Goal: Task Accomplishment & Management: Manage account settings

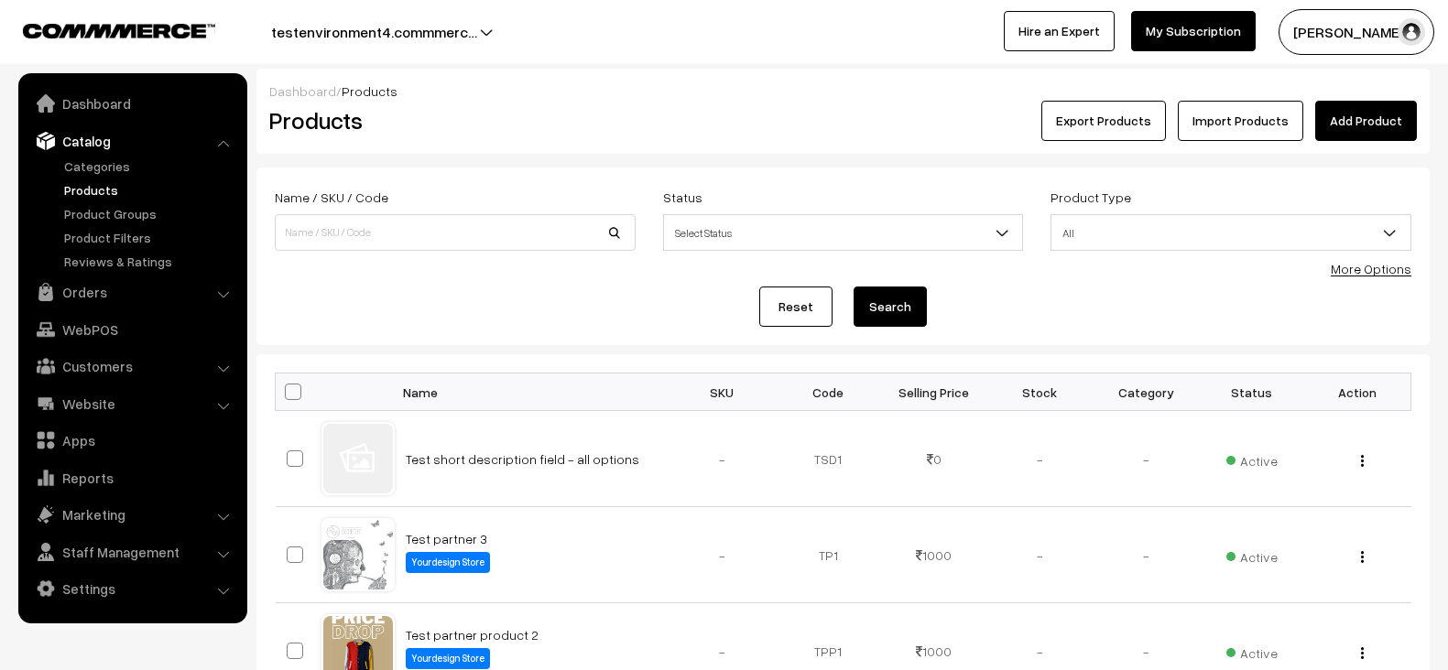
scroll to position [842, 0]
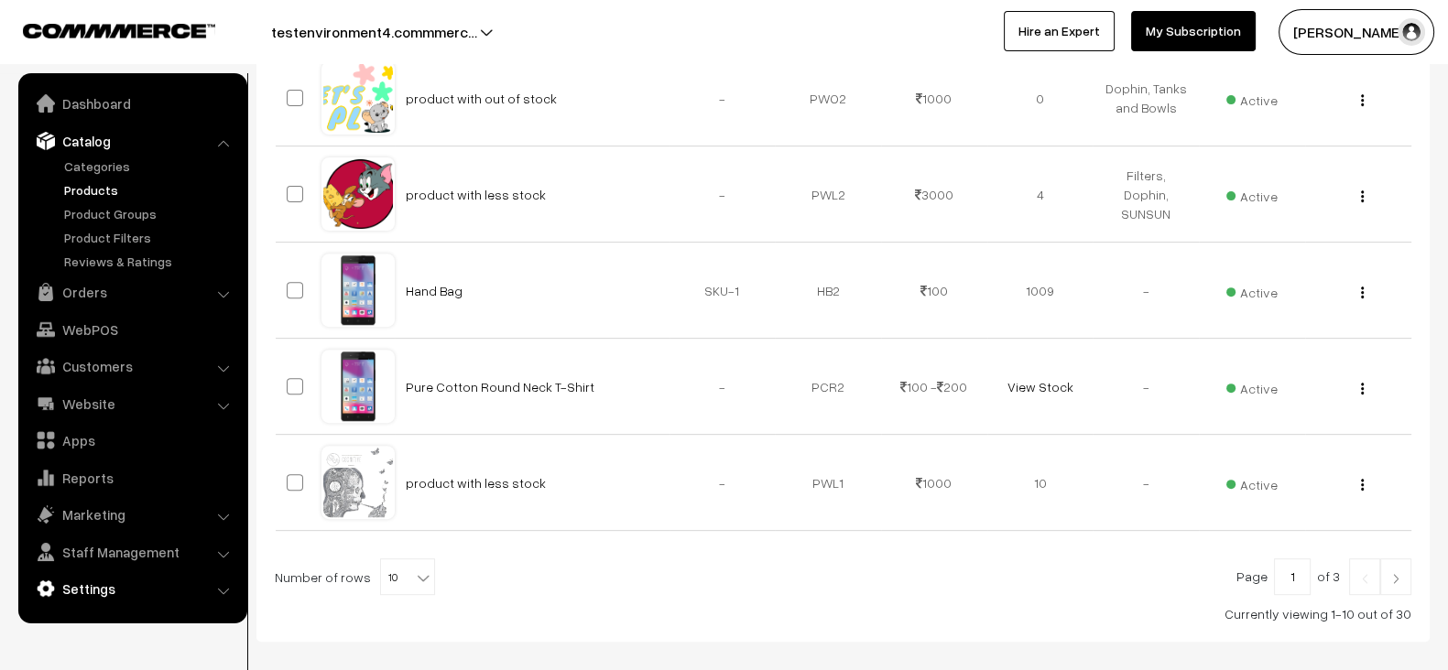
click at [89, 590] on link "Settings" at bounding box center [132, 588] width 218 height 33
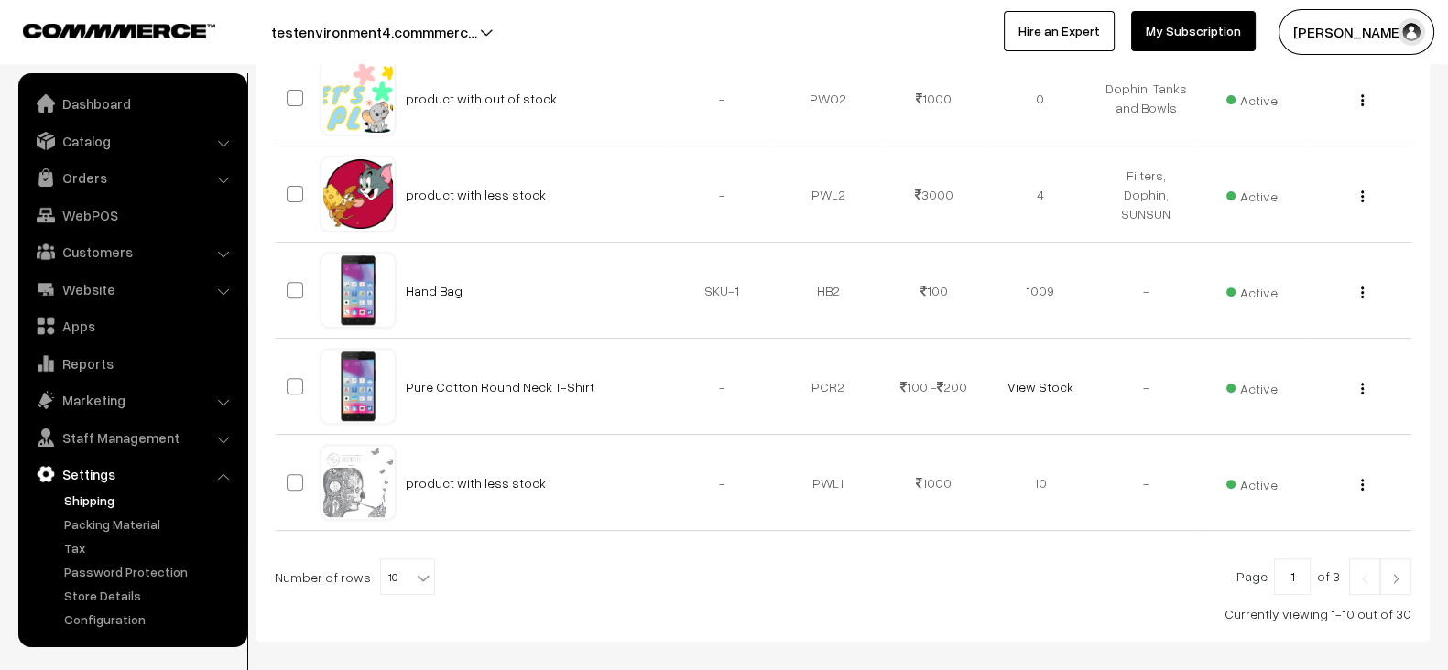
scroll to position [929, 0]
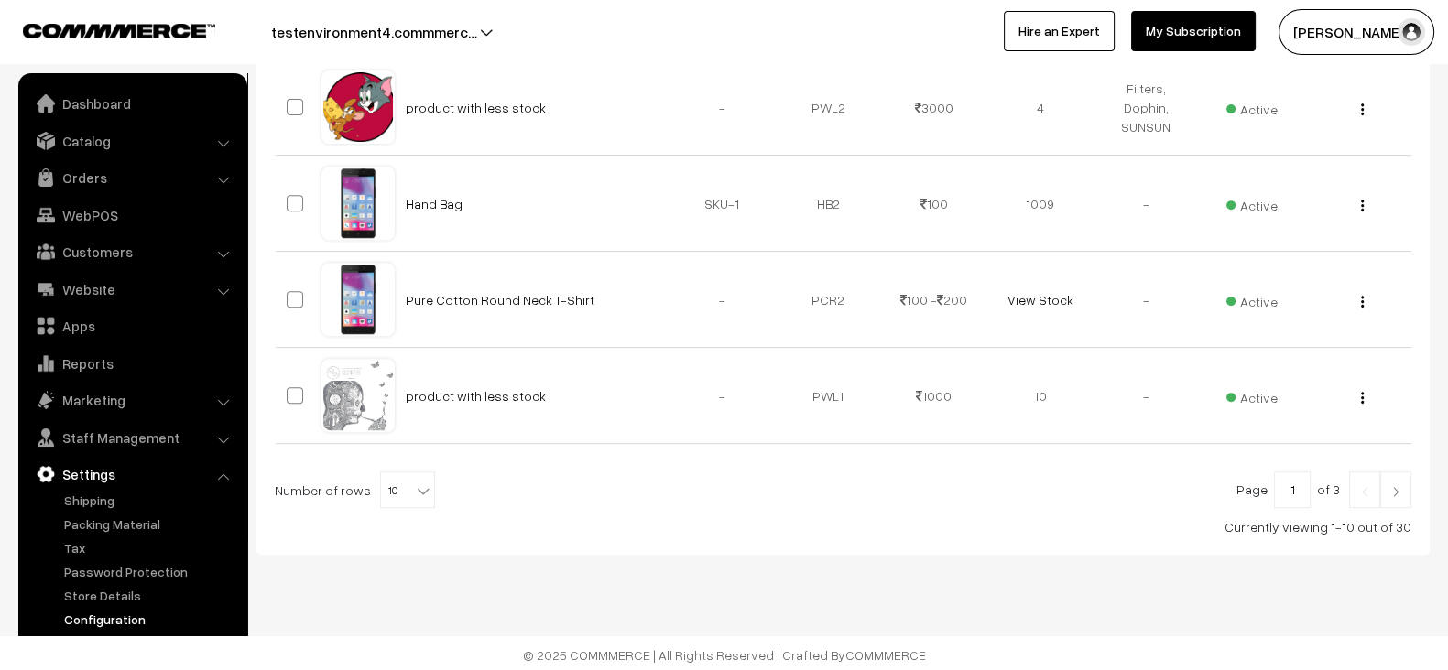
click at [134, 613] on link "Configuration" at bounding box center [150, 619] width 181 height 19
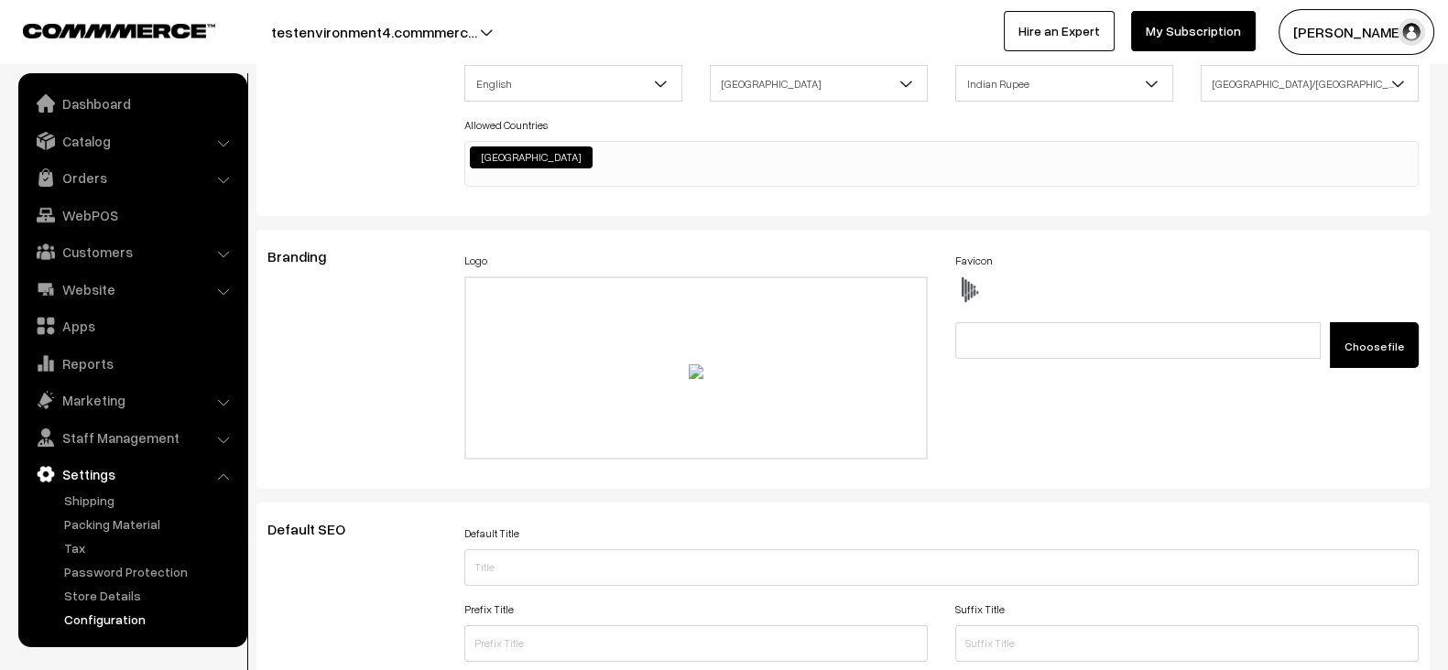
scroll to position [6107, 0]
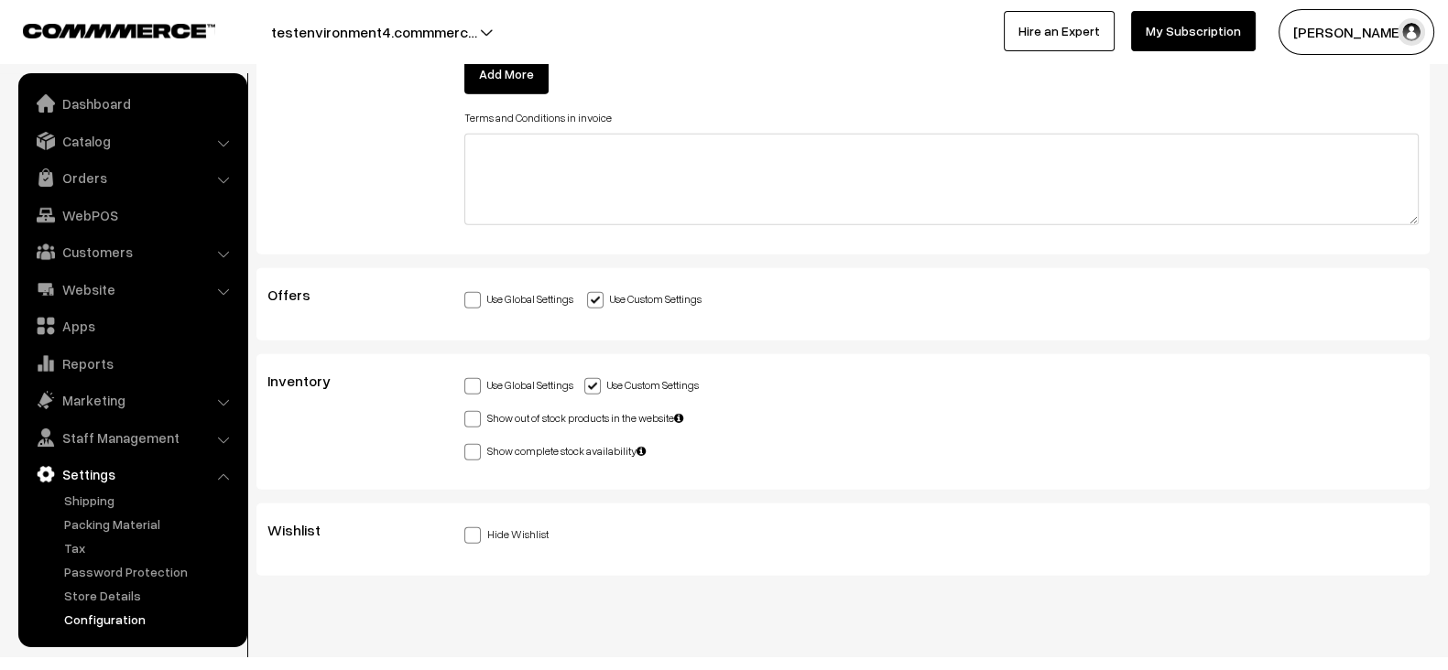
click at [472, 527] on span at bounding box center [472, 535] width 16 height 16
click at [472, 527] on input "Hide Wishlist" at bounding box center [470, 533] width 12 height 12
click at [494, 524] on label "Hide Wishlist" at bounding box center [506, 533] width 84 height 19
click at [476, 527] on input "Hide Wishlist" at bounding box center [470, 533] width 12 height 12
click at [514, 524] on label "Hide Wishlist" at bounding box center [506, 533] width 84 height 19
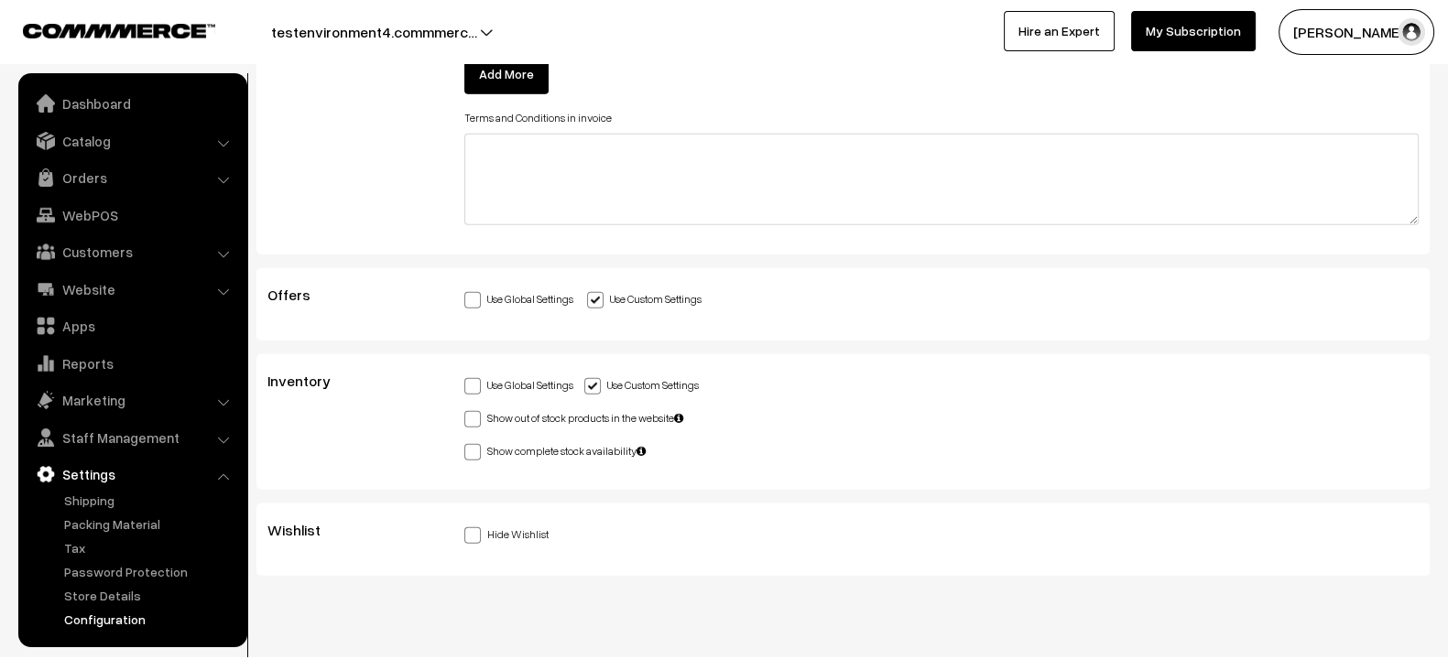
click at [476, 527] on input "Hide Wishlist" at bounding box center [470, 533] width 12 height 12
checkbox input "true"
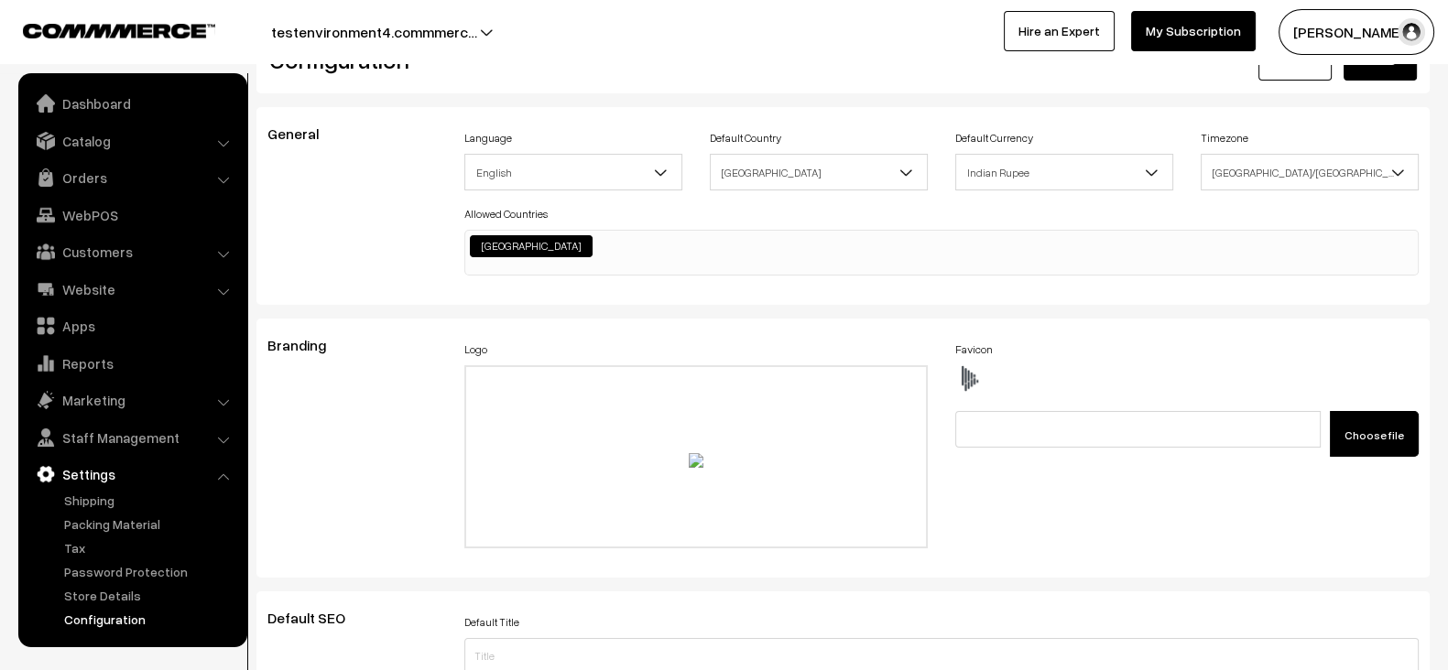
scroll to position [0, 0]
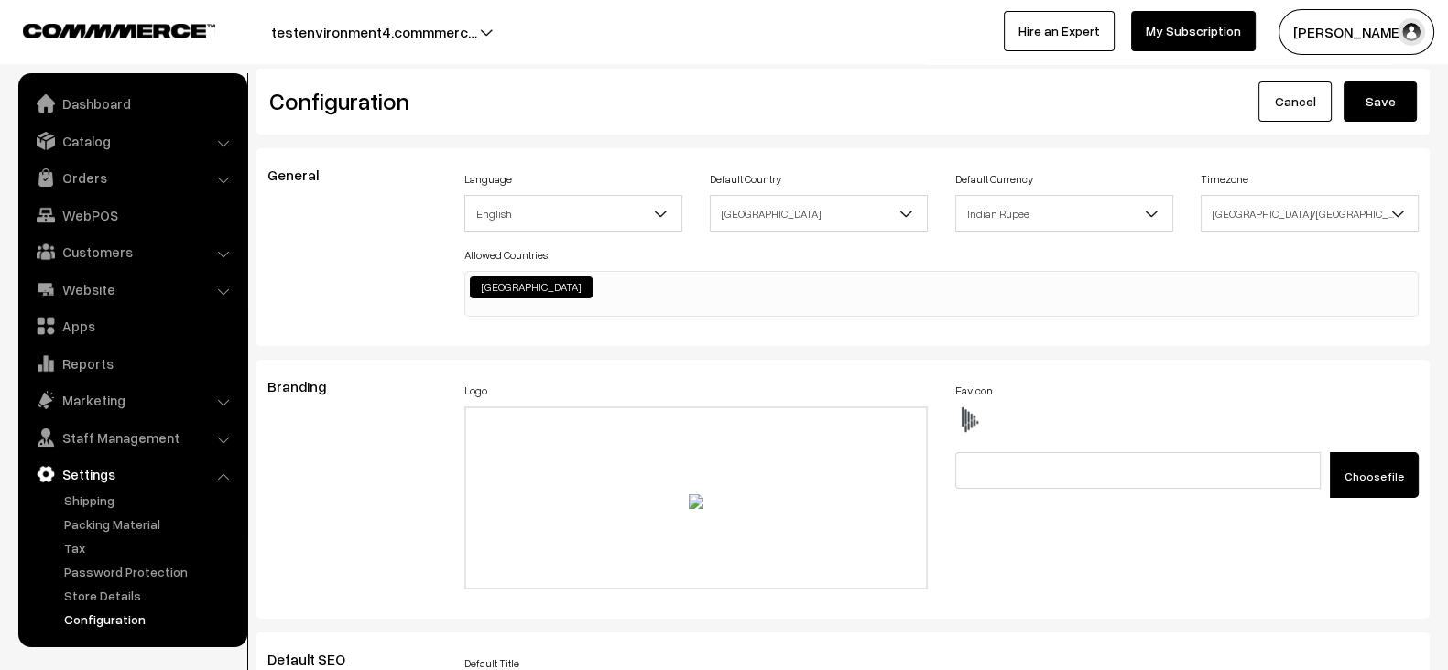
click at [1408, 82] on button "Save" at bounding box center [1379, 102] width 73 height 40
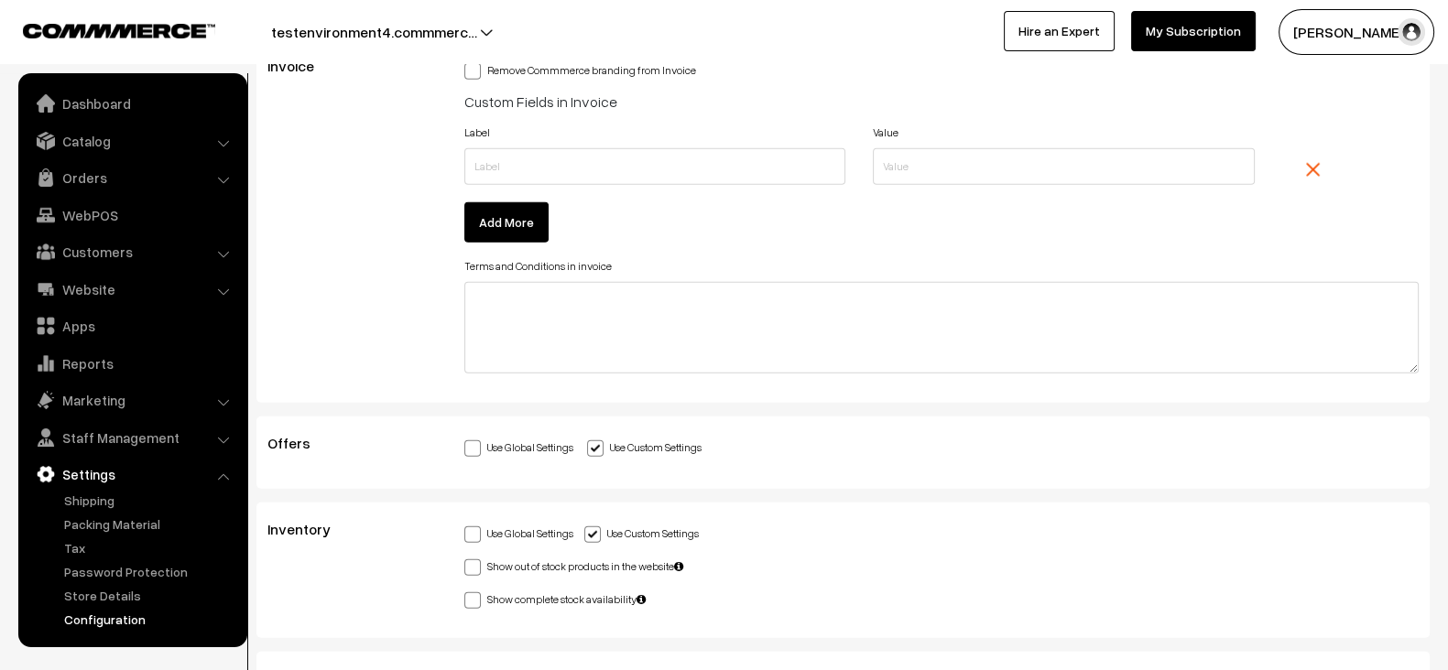
scroll to position [6107, 0]
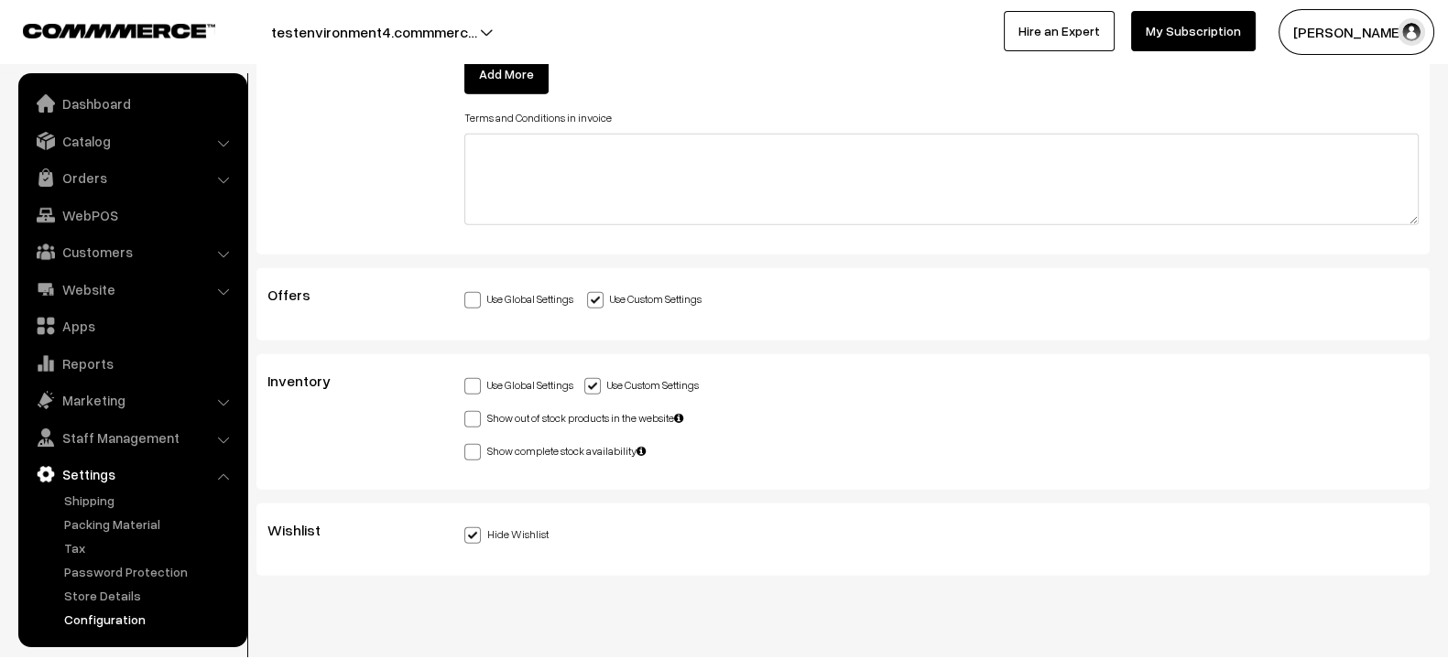
click at [505, 524] on label "Hide Wishlist" at bounding box center [506, 533] width 84 height 19
click at [476, 527] on input "Hide Wishlist" at bounding box center [470, 533] width 12 height 12
checkbox input "false"
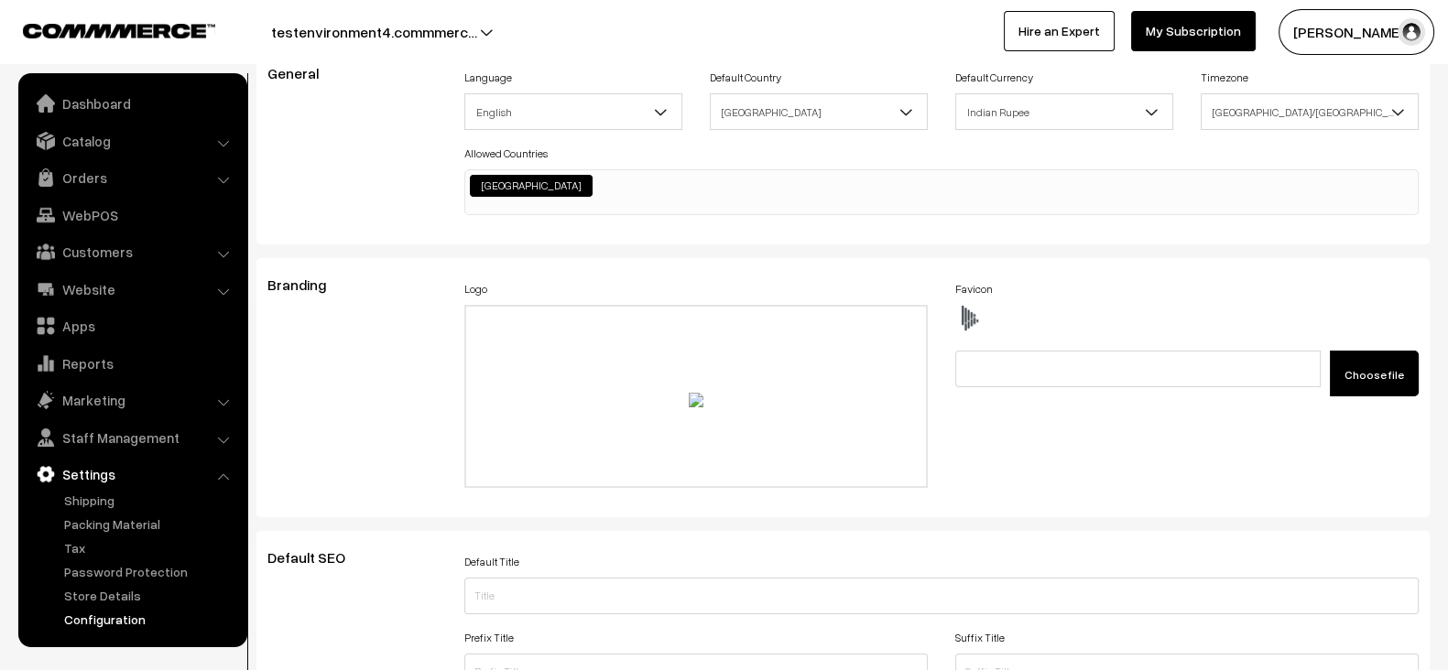
scroll to position [0, 0]
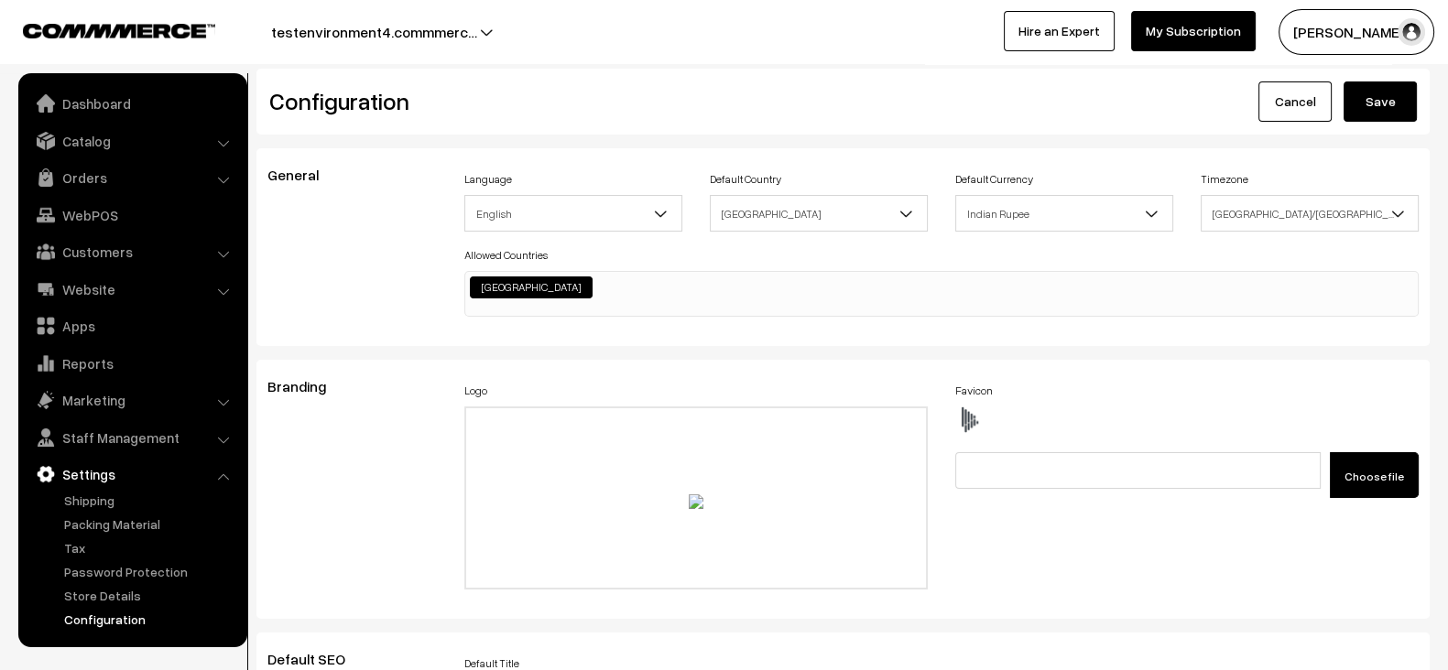
click at [1383, 107] on button "Save" at bounding box center [1379, 102] width 73 height 40
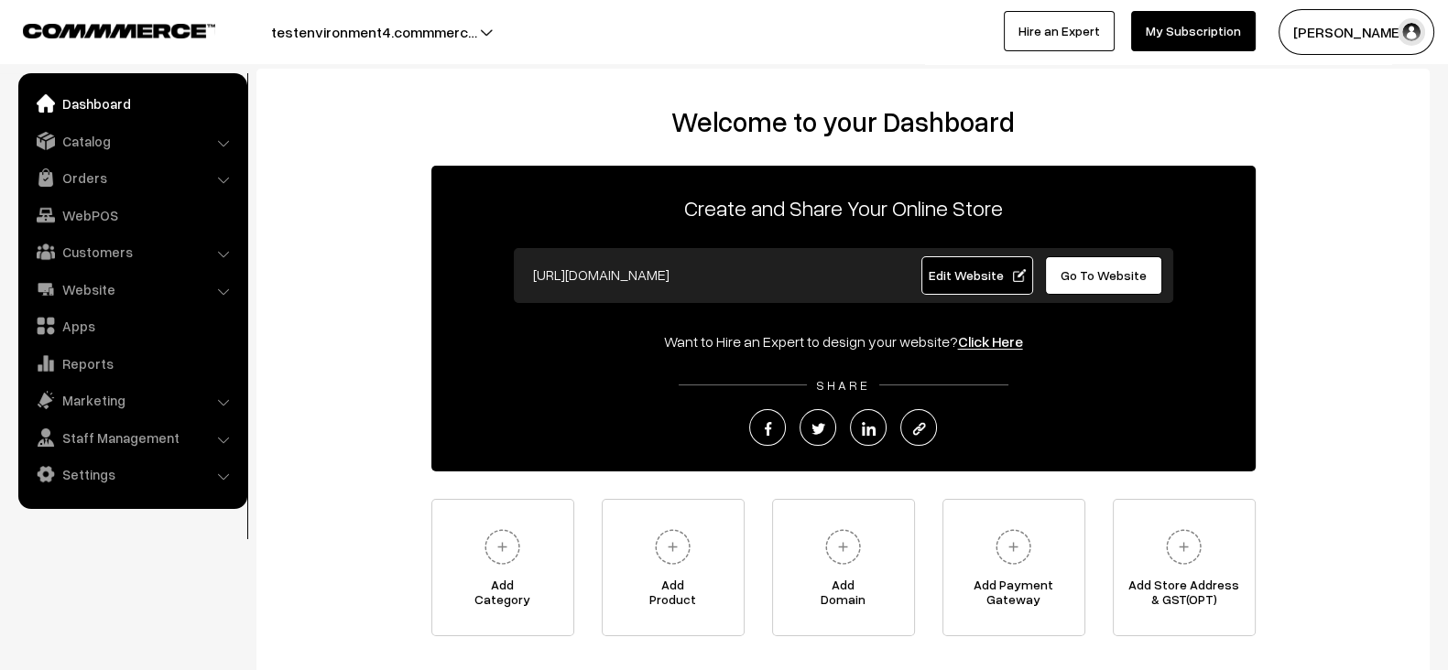
click at [677, 284] on input "[URL][DOMAIN_NAME]" at bounding box center [705, 274] width 362 height 37
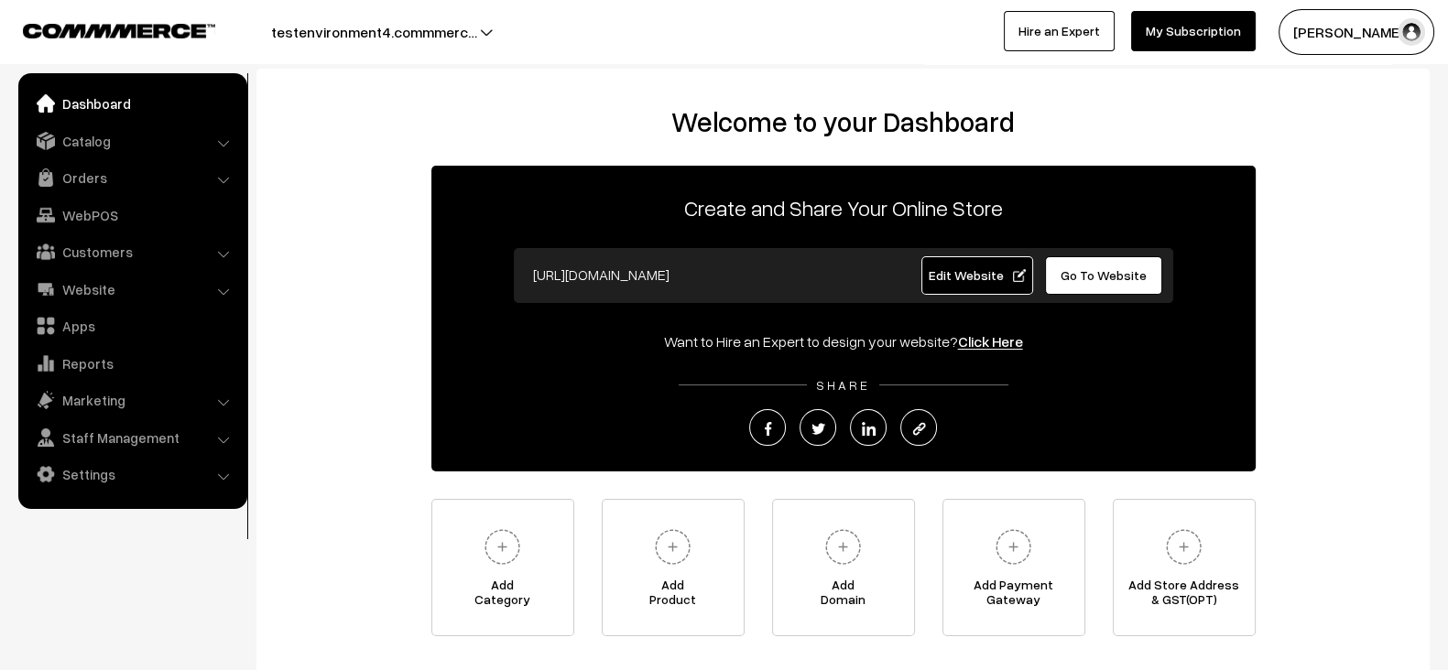
click at [677, 284] on input "[URL][DOMAIN_NAME]" at bounding box center [705, 274] width 362 height 37
click at [662, 313] on div "Create and Share Your Online Store [URL][DOMAIN_NAME] Edit Website Go To Websit…" at bounding box center [843, 319] width 824 height 306
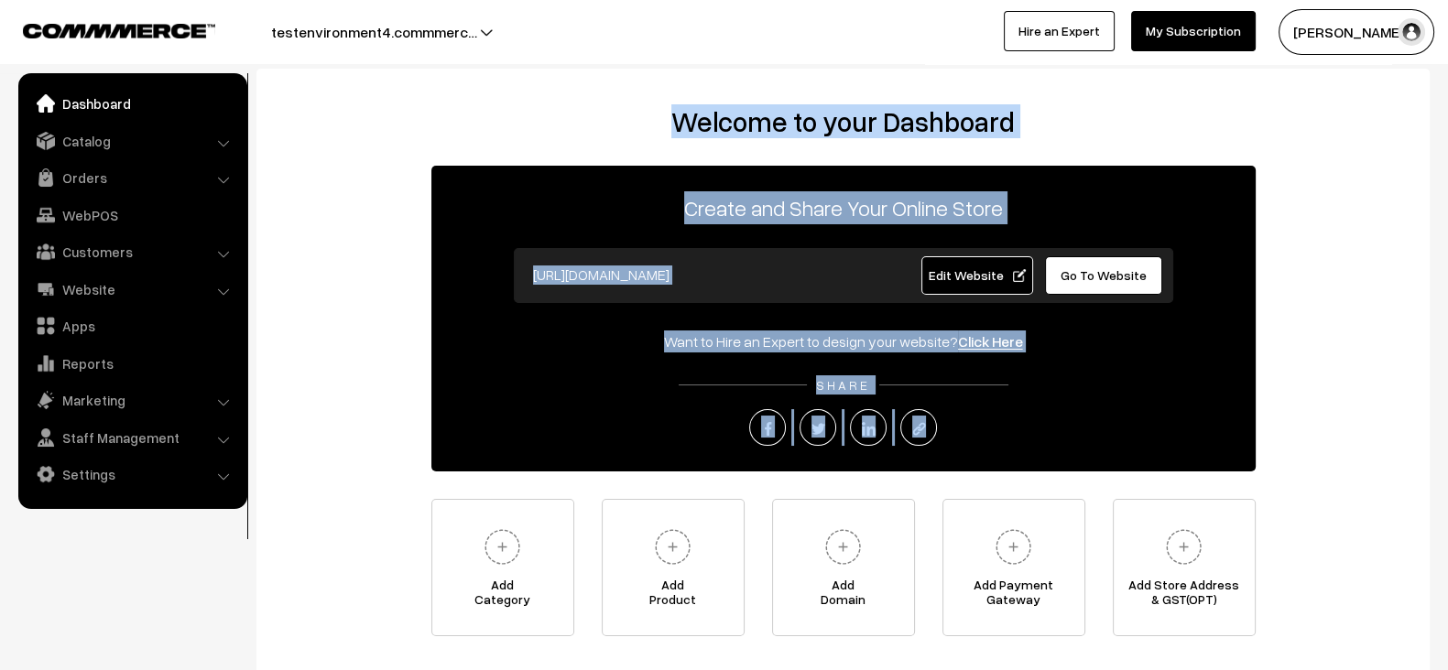
drag, startPoint x: 676, startPoint y: 105, endPoint x: 1049, endPoint y: 443, distance: 503.8
click at [1049, 443] on div "Welcome to your Dashboard Create and Share Your Online Store [URL][DOMAIN_NAME]…" at bounding box center [843, 370] width 1136 height 531
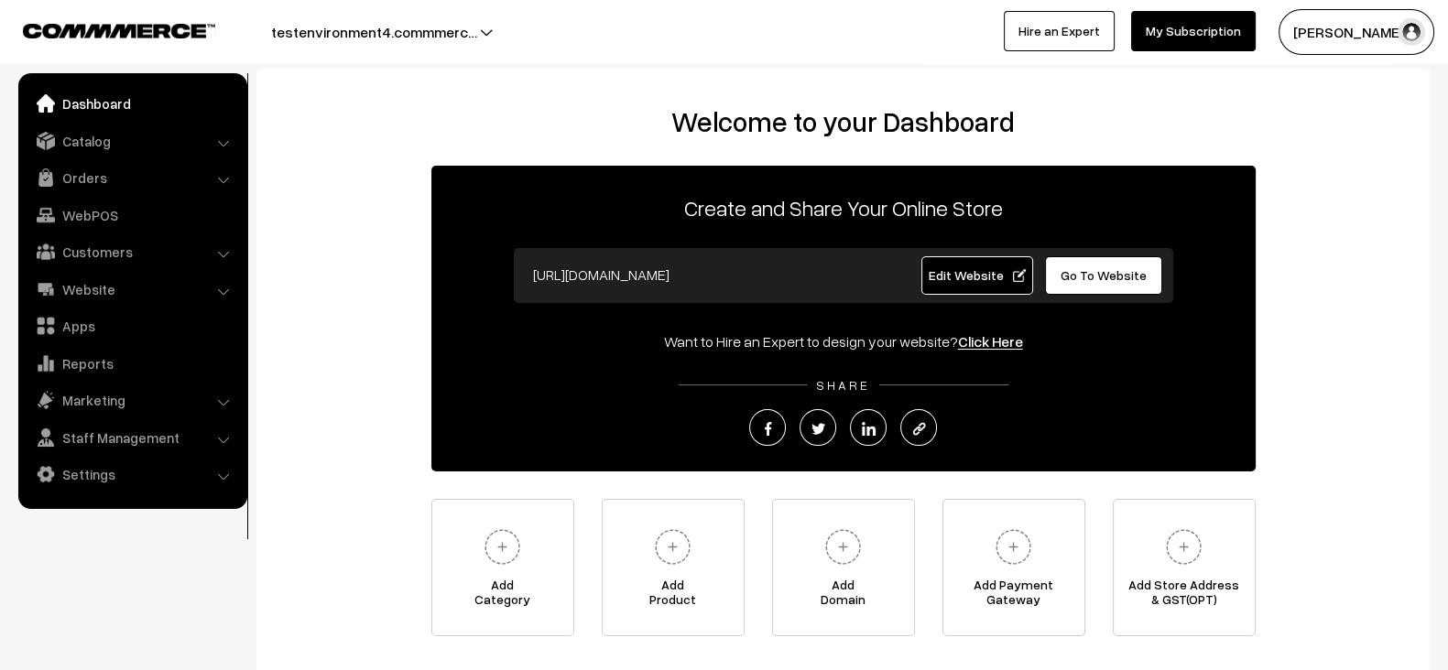
click at [1049, 443] on div at bounding box center [843, 427] width 824 height 37
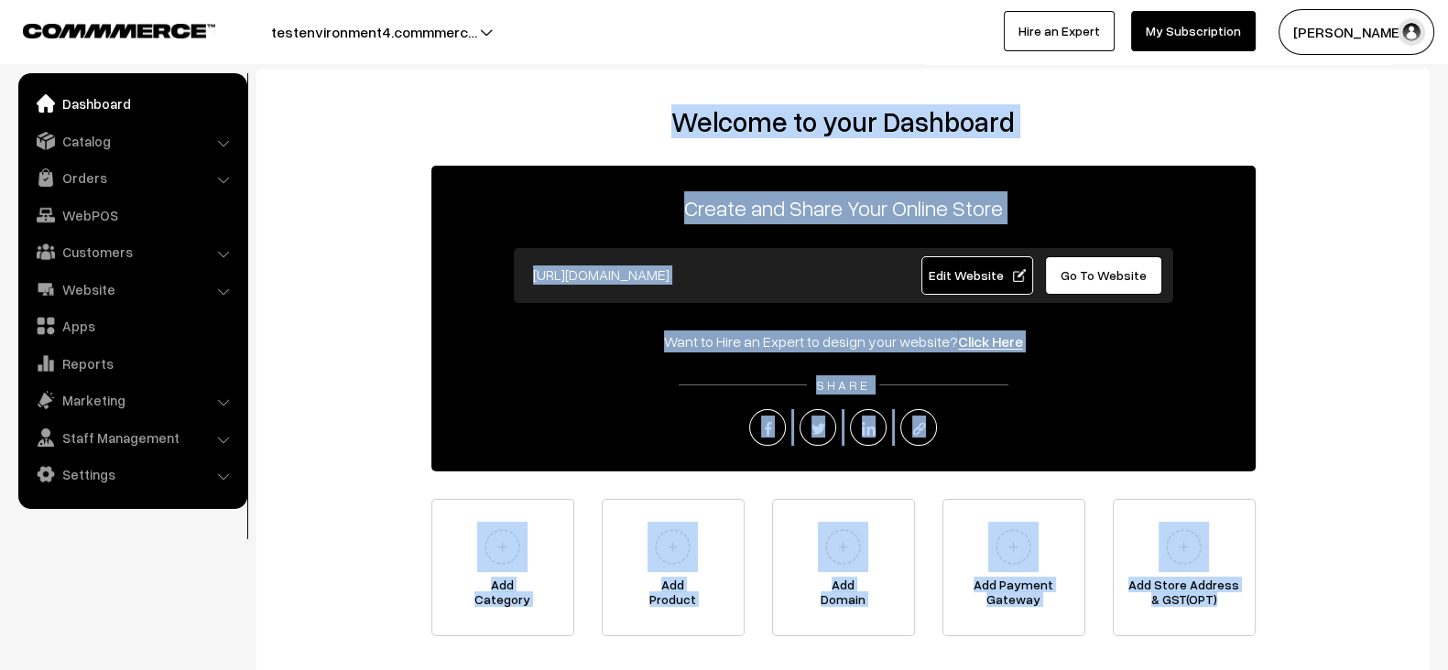
drag, startPoint x: 664, startPoint y: 101, endPoint x: 1305, endPoint y: 604, distance: 815.2
click at [1305, 604] on div "Welcome to your Dashboard Create and Share Your Online Store [URL][DOMAIN_NAME]…" at bounding box center [842, 376] width 1173 height 614
click at [1305, 604] on div "Welcome to your Dashboard Create and Share Your Online Store [URL][DOMAIN_NAME]…" at bounding box center [843, 370] width 1136 height 531
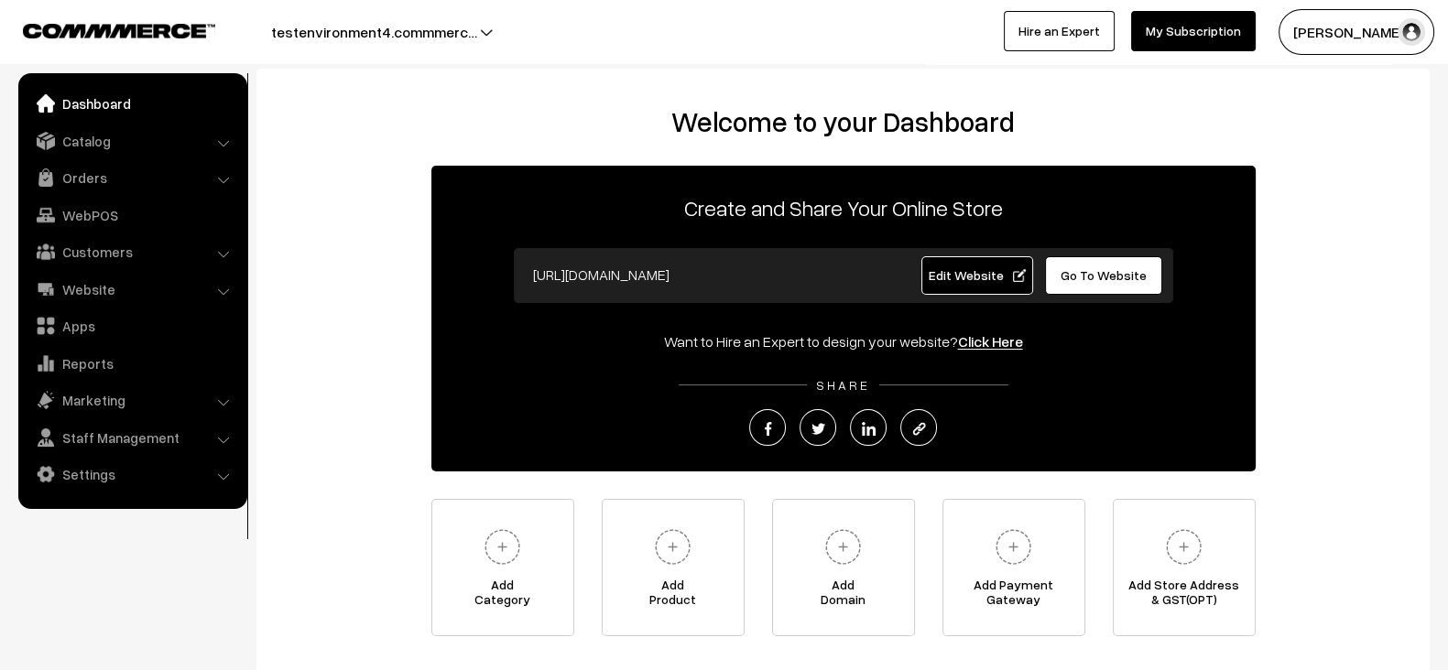
click at [379, 344] on div "Welcome to your Dashboard Create and Share Your Online Store [URL][DOMAIN_NAME]…" at bounding box center [843, 370] width 1136 height 531
click at [125, 176] on link "Orders" at bounding box center [132, 177] width 218 height 33
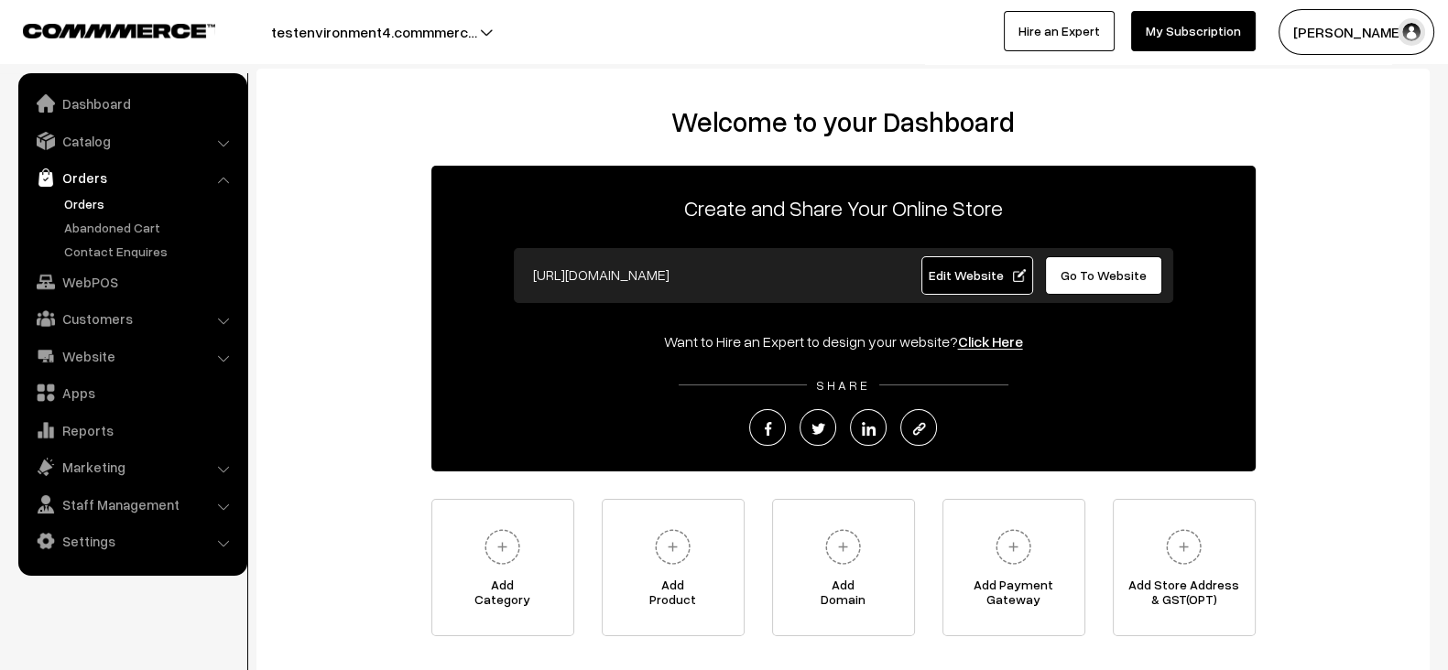
click at [84, 208] on link "Orders" at bounding box center [150, 203] width 181 height 19
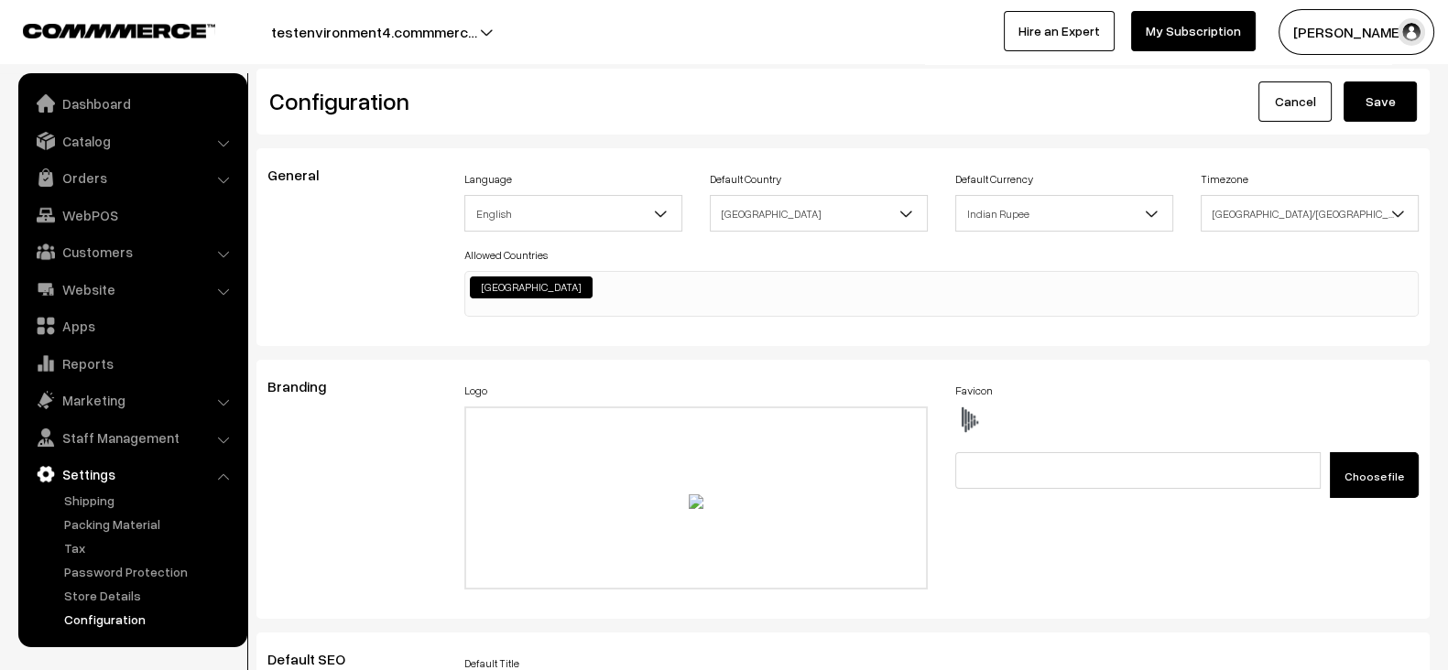
scroll to position [1384, 0]
click at [145, 264] on link "Customers" at bounding box center [132, 251] width 218 height 33
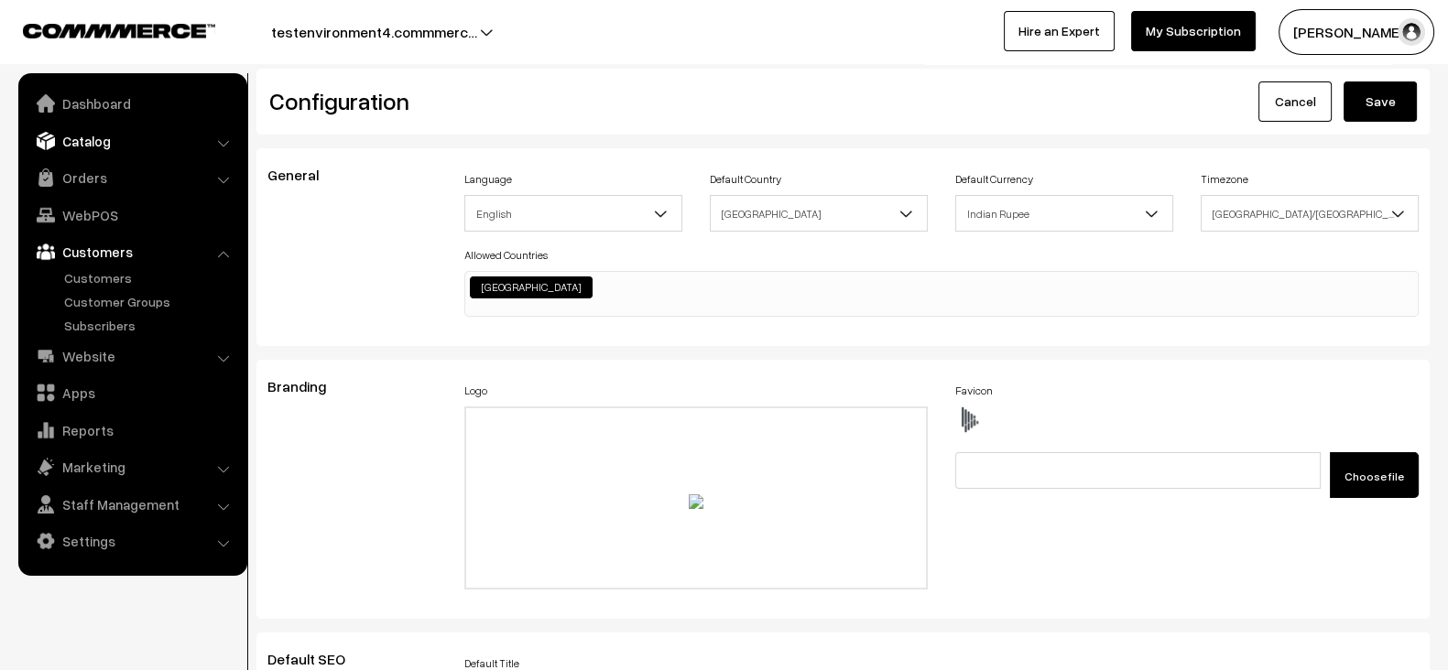
click at [96, 149] on link "Catalog" at bounding box center [132, 141] width 218 height 33
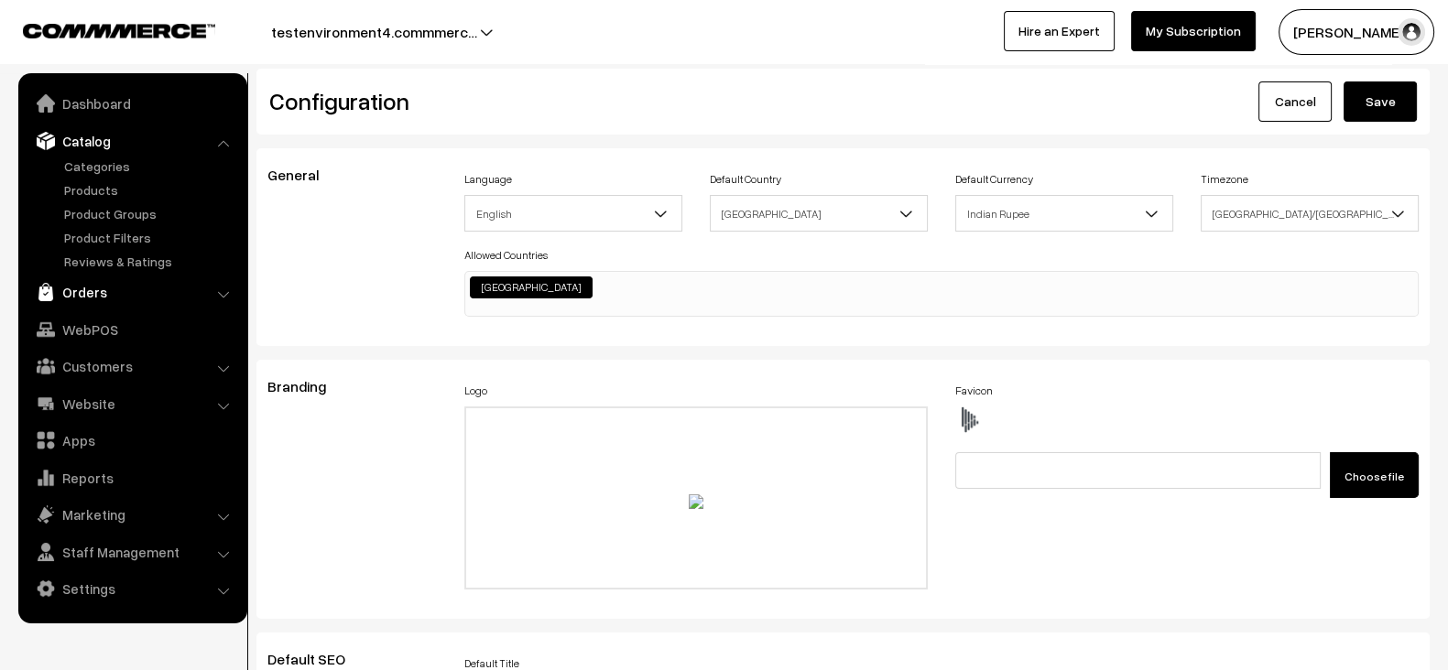
click at [108, 305] on link "Orders" at bounding box center [132, 292] width 218 height 33
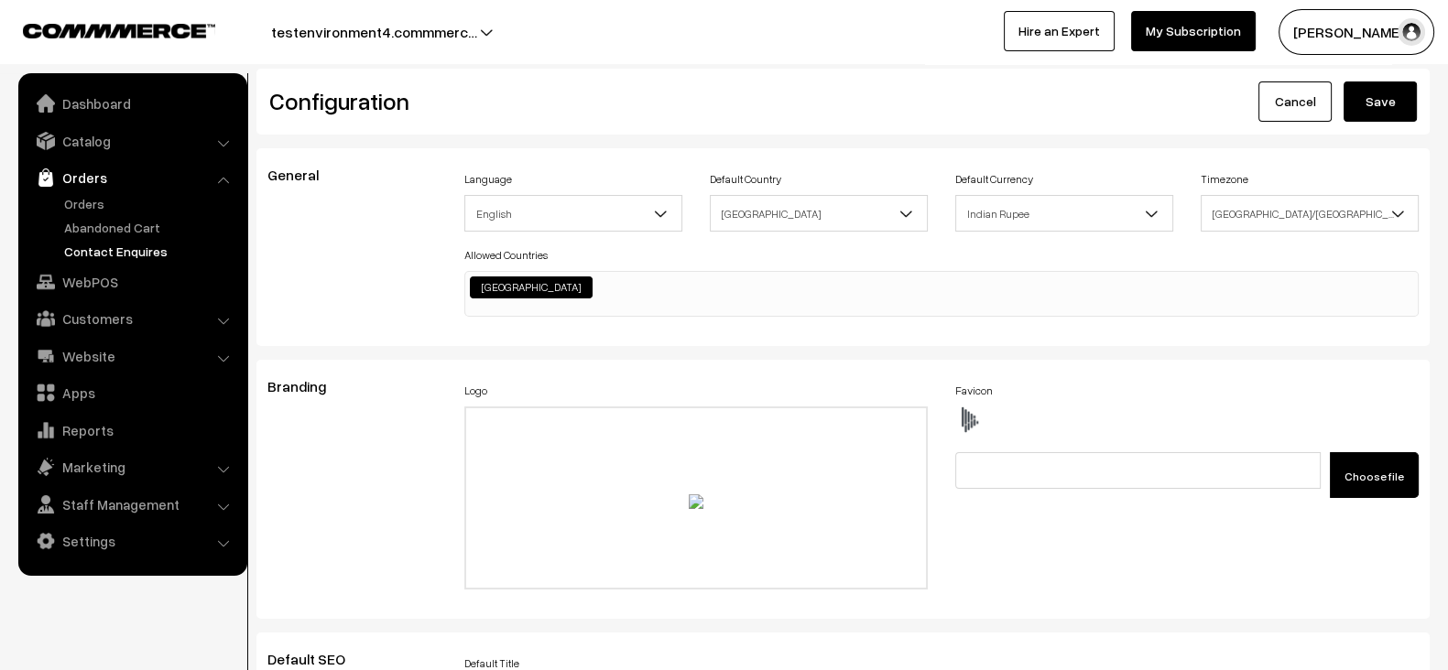
click at [105, 249] on link "Contact Enquires" at bounding box center [150, 251] width 181 height 19
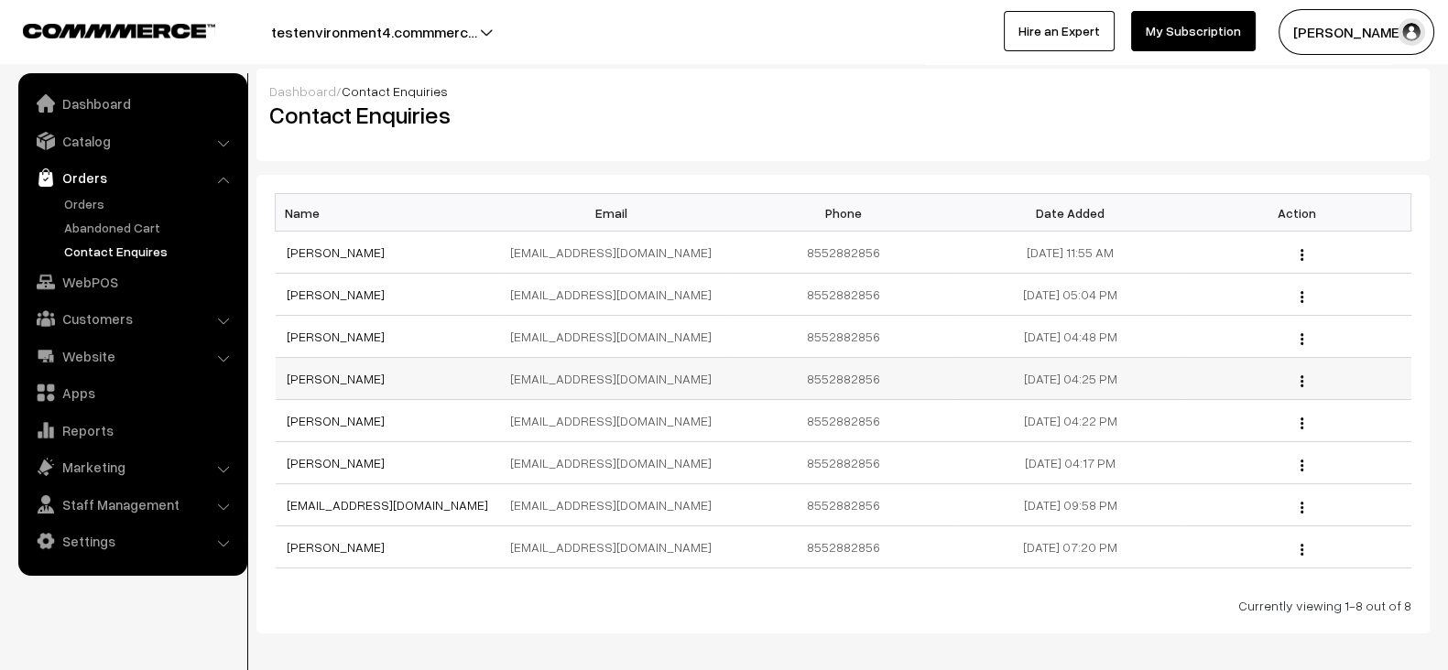
scroll to position [82, 0]
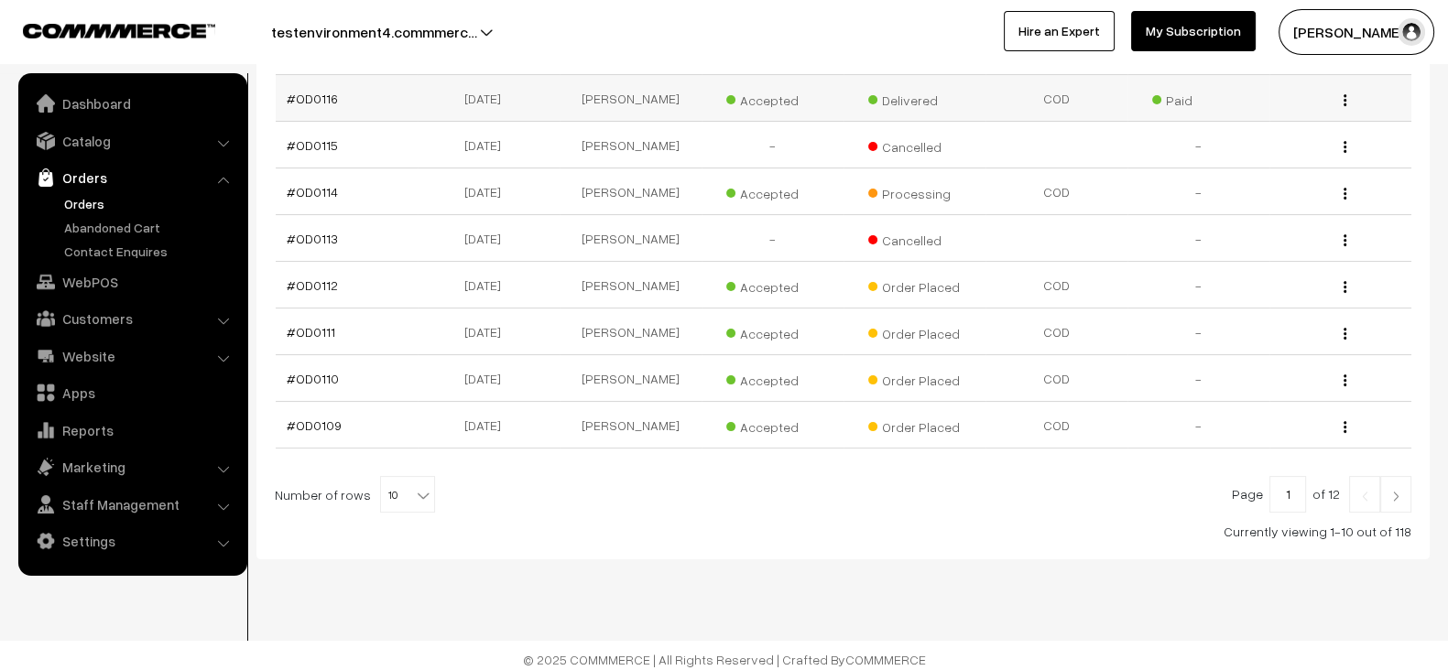
scroll to position [429, 0]
click at [397, 479] on span "10" at bounding box center [407, 495] width 53 height 37
select select "100"
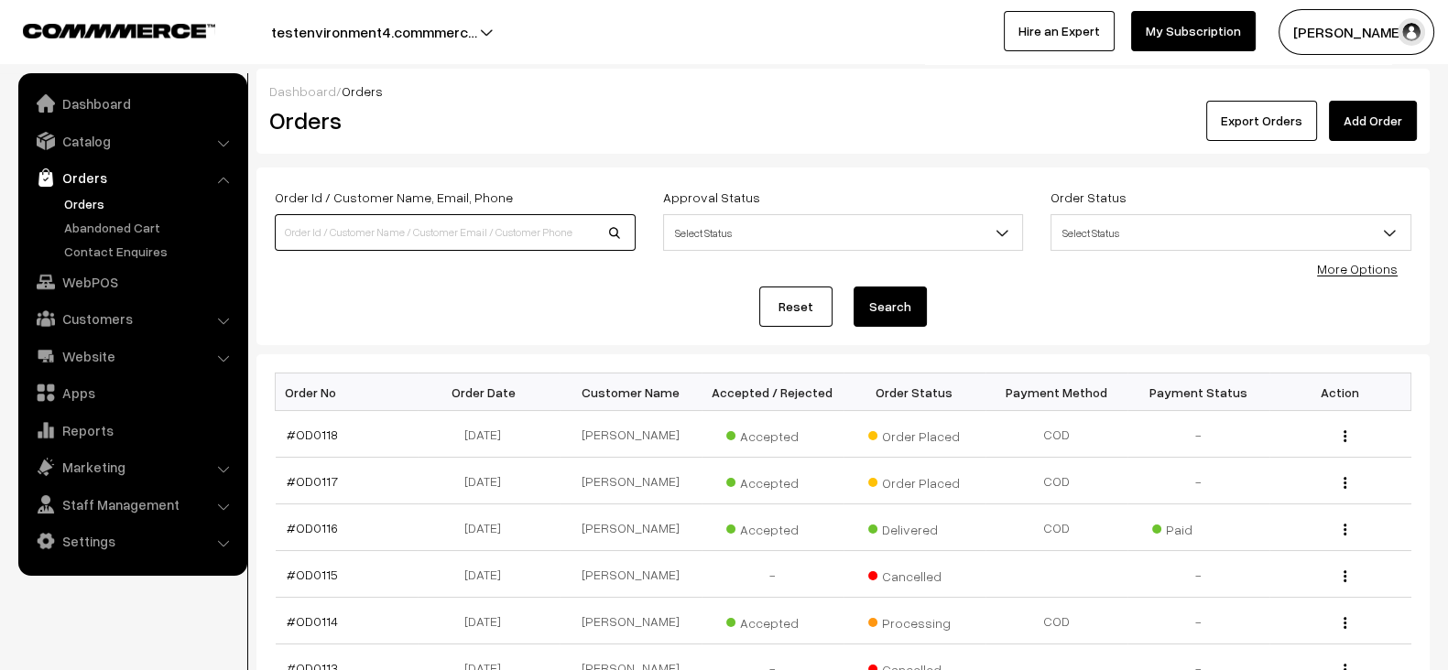
click at [352, 225] on input at bounding box center [455, 232] width 361 height 37
type input "ODO0282"
click at [853, 287] on button "Search" at bounding box center [889, 307] width 73 height 40
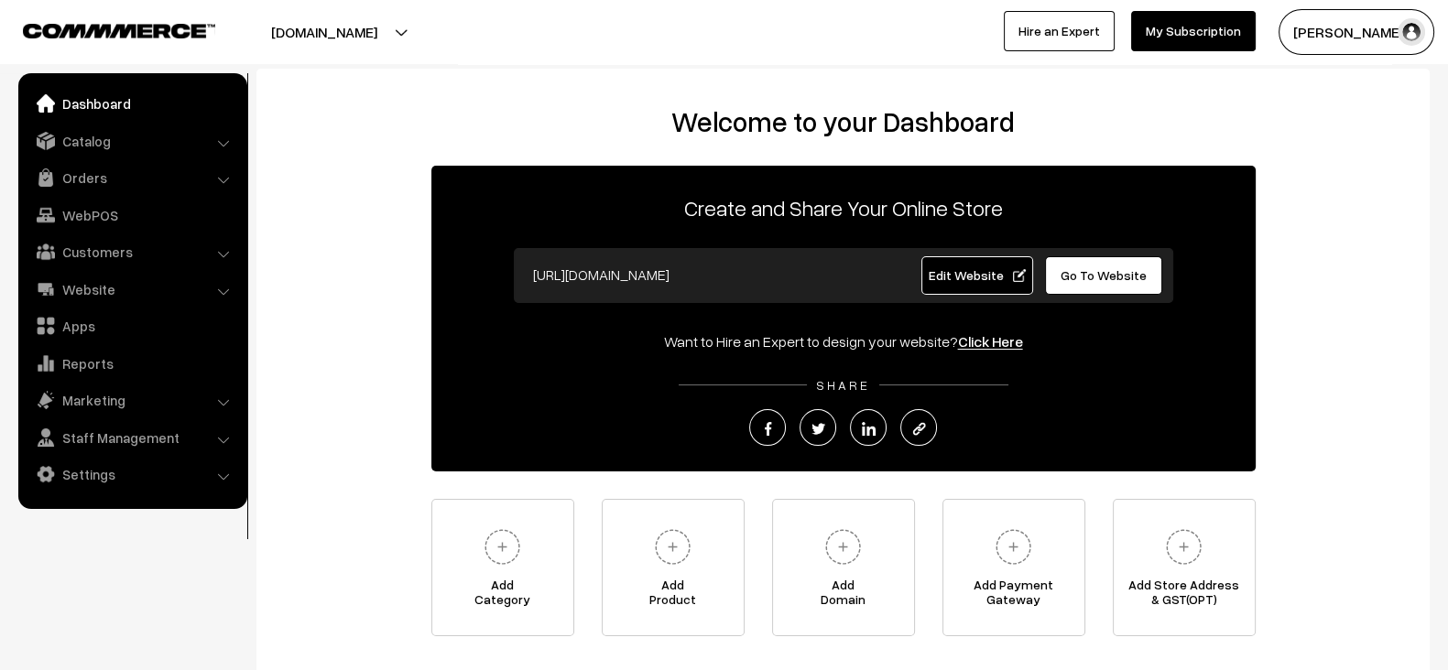
click at [742, 279] on input "[URL][DOMAIN_NAME]" at bounding box center [705, 274] width 362 height 37
click at [742, 279] on input "https://beach-bliss.commmerce.com" at bounding box center [705, 274] width 362 height 37
